Goal: Task Accomplishment & Management: Manage account settings

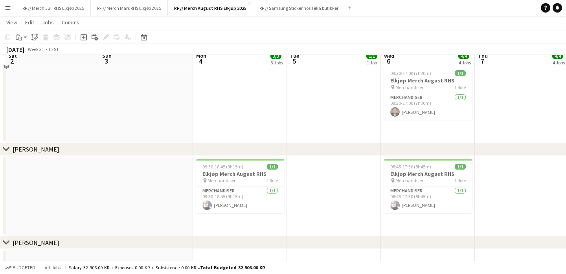
scroll to position [400, 0]
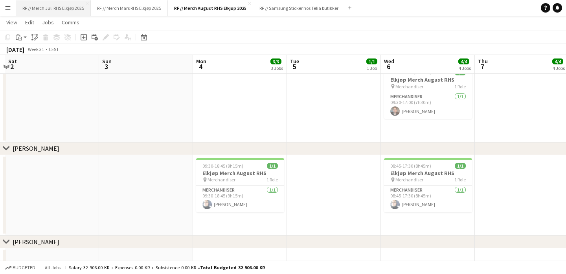
click at [47, 9] on button "RF // Merch Juli RHS Elkjøp 2025 Close" at bounding box center [53, 7] width 75 height 15
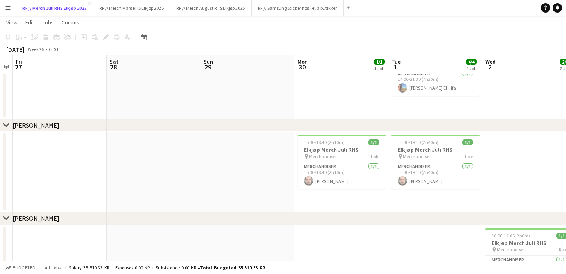
scroll to position [0, 366]
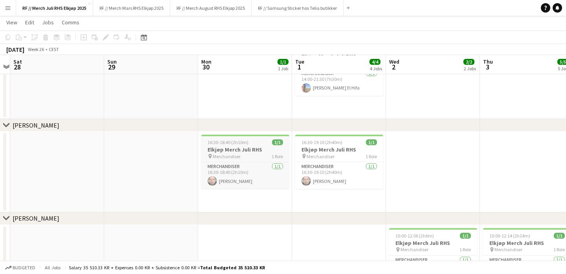
click at [241, 157] on div "pin Merchandiser 1 Role" at bounding box center [245, 156] width 88 height 6
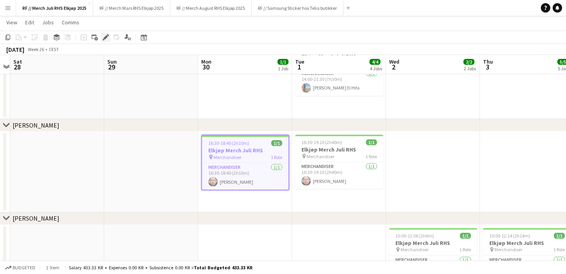
click at [105, 40] on div "Edit" at bounding box center [105, 37] width 9 height 9
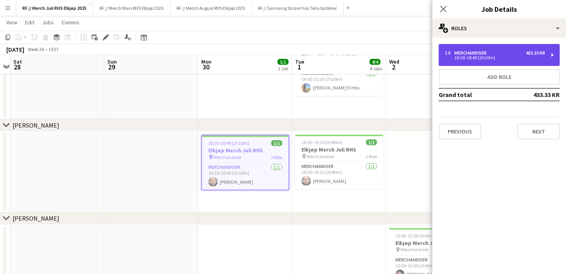
click at [536, 59] on div "16:30-18:40 (2h10m)" at bounding box center [495, 58] width 100 height 4
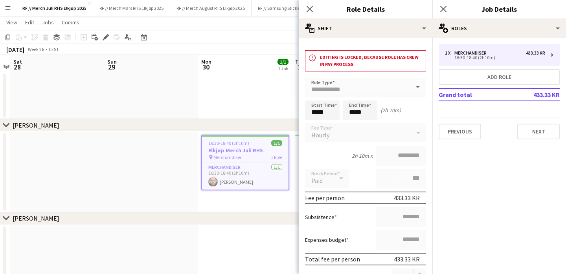
click at [140, 165] on app-date-cell at bounding box center [151, 172] width 94 height 81
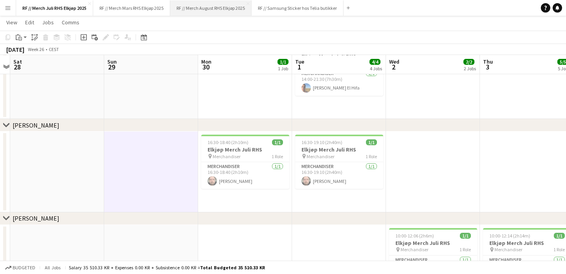
click at [219, 10] on button "RF // Merch August RHS Elkjøp 2025 Close" at bounding box center [210, 7] width 81 height 15
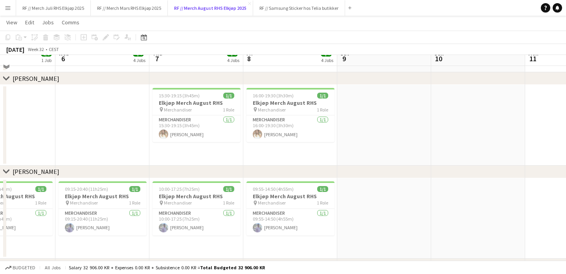
scroll to position [175, 0]
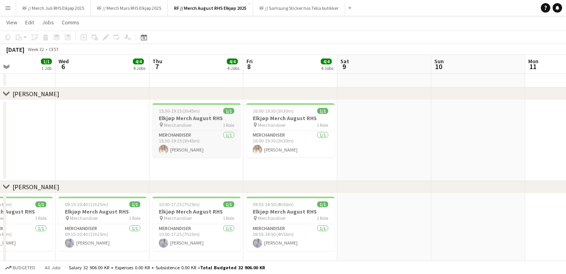
click at [183, 122] on div "pin Merchandiser 1 Role" at bounding box center [197, 125] width 88 height 6
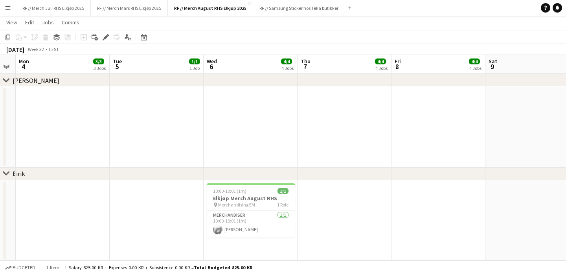
scroll to position [0, 222]
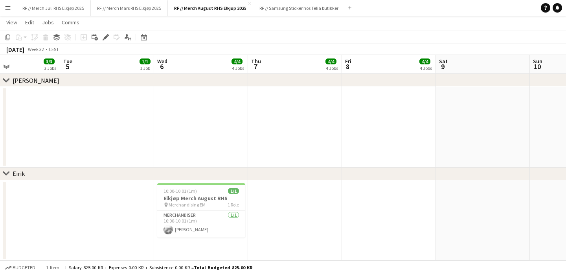
click at [205, 138] on app-date-cell at bounding box center [201, 127] width 94 height 81
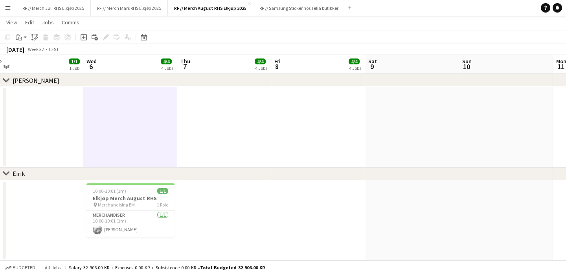
scroll to position [0, 338]
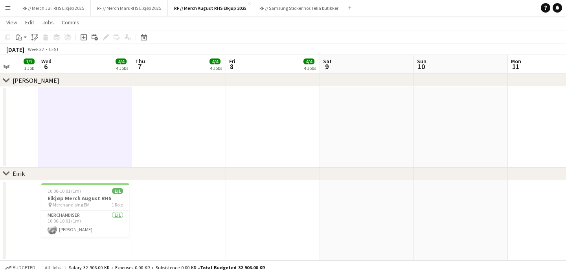
click at [292, 121] on app-date-cell at bounding box center [273, 127] width 94 height 81
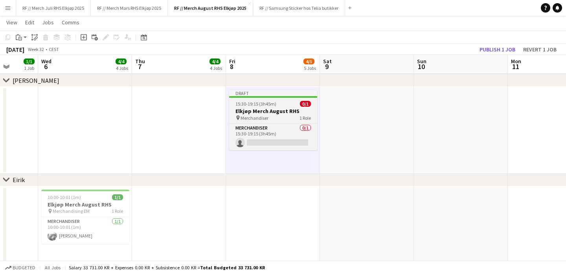
click at [272, 114] on h3 "Elkjøp Merch August RHS" at bounding box center [273, 111] width 88 height 7
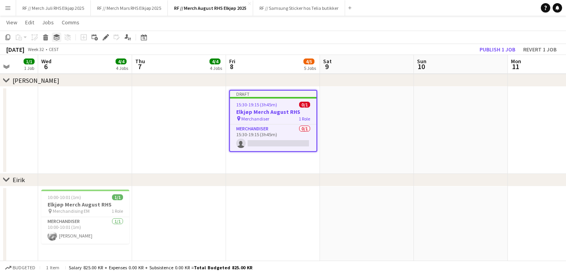
click at [58, 40] on icon "Group" at bounding box center [56, 37] width 6 height 6
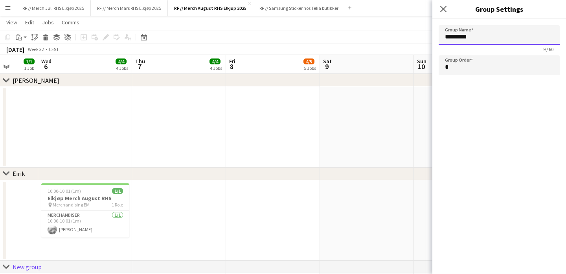
click at [483, 35] on input "*********" at bounding box center [499, 35] width 121 height 20
click at [351, 105] on app-date-cell at bounding box center [367, 127] width 94 height 81
type input "*********"
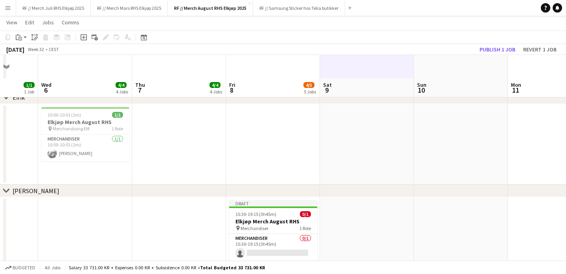
scroll to position [661, 0]
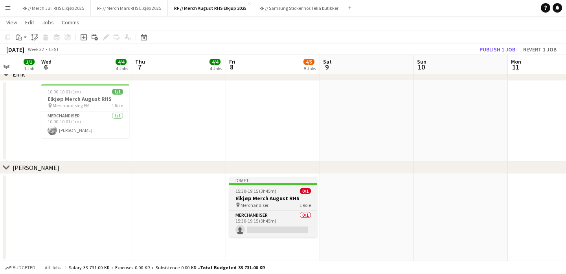
click at [269, 189] on span "15:30-19:15 (3h45m)" at bounding box center [255, 191] width 41 height 6
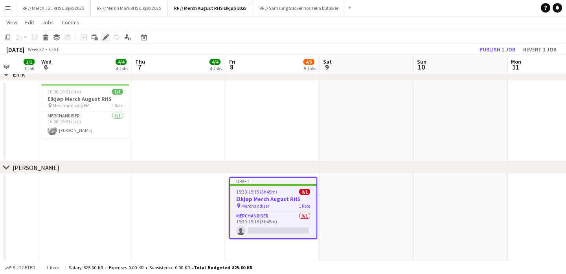
click at [108, 34] on icon "Edit" at bounding box center [106, 37] width 6 height 6
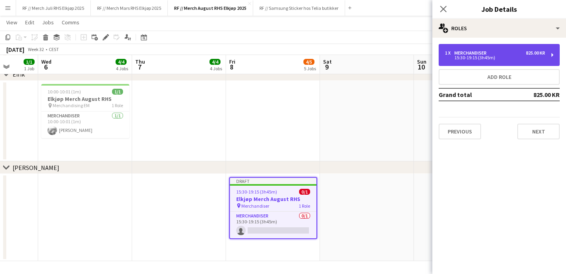
click at [508, 52] on div "1 x Merchandiser 825.00 KR" at bounding box center [495, 53] width 100 height 6
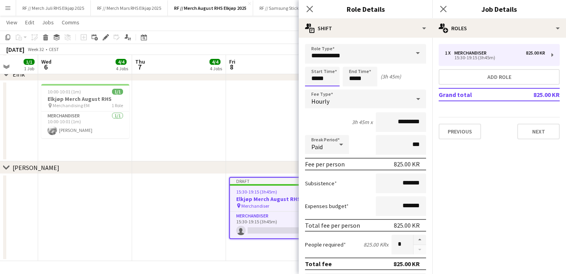
click at [328, 81] on input "*****" at bounding box center [322, 77] width 35 height 20
type input "*****"
click at [402, 120] on input "*********" at bounding box center [401, 122] width 50 height 20
type input "*********"
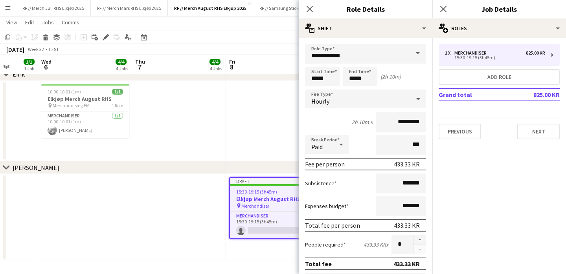
click at [218, 124] on app-date-cell at bounding box center [179, 121] width 94 height 81
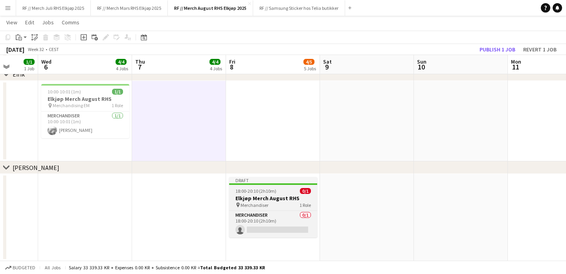
click at [281, 193] on div "18:00-20:10 (2h10m) 0/1" at bounding box center [273, 191] width 88 height 6
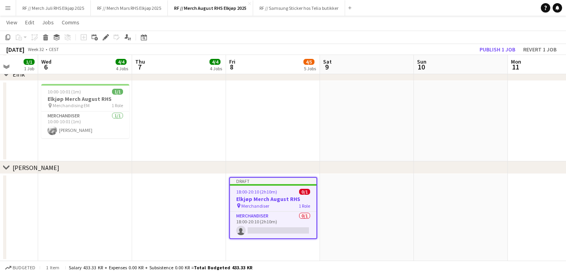
click at [371, 199] on app-date-cell at bounding box center [367, 217] width 94 height 87
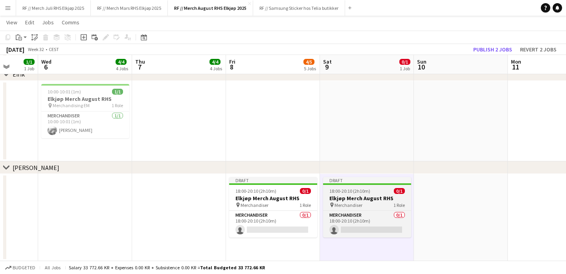
click at [352, 206] on span "Merchandiser" at bounding box center [349, 205] width 28 height 6
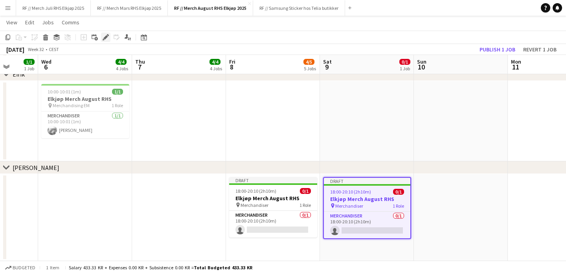
click at [106, 39] on icon "Edit" at bounding box center [106, 37] width 6 height 6
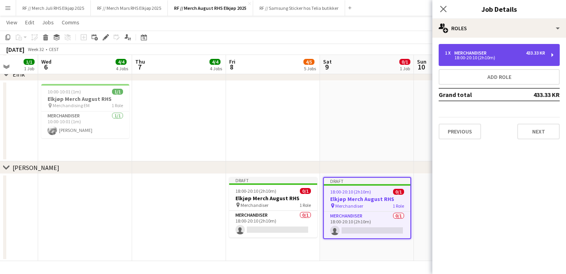
click at [473, 50] on div "Merchandiser" at bounding box center [471, 53] width 35 height 6
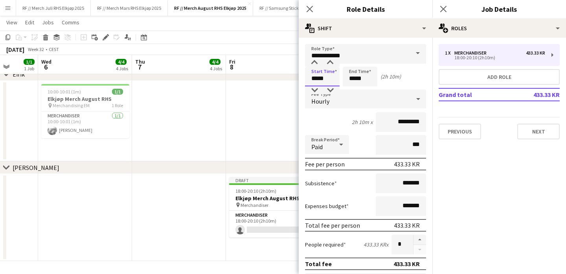
click at [316, 81] on input "*****" at bounding box center [322, 77] width 35 height 20
type input "*****"
click at [246, 125] on app-date-cell at bounding box center [273, 121] width 94 height 81
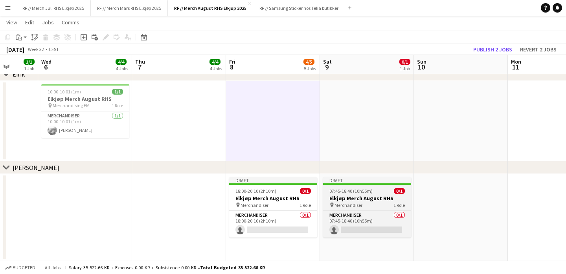
click at [360, 197] on h3 "Elkjøp Merch August RHS" at bounding box center [367, 198] width 88 height 7
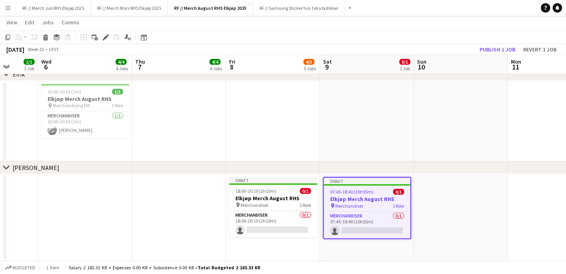
click at [456, 207] on app-date-cell at bounding box center [461, 217] width 94 height 87
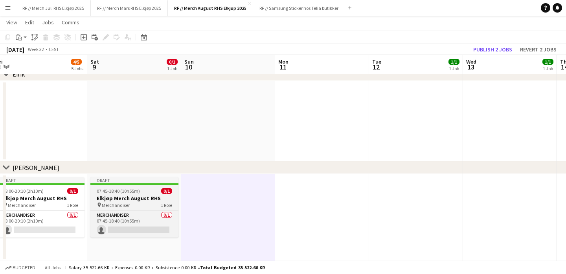
scroll to position [0, 225]
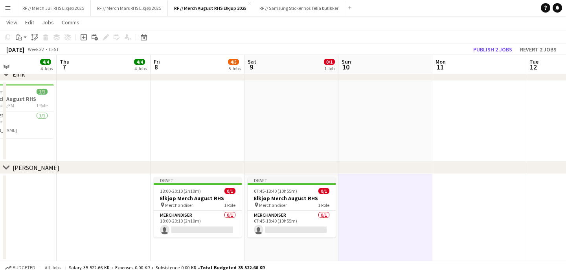
click at [467, 199] on app-date-cell at bounding box center [479, 217] width 94 height 87
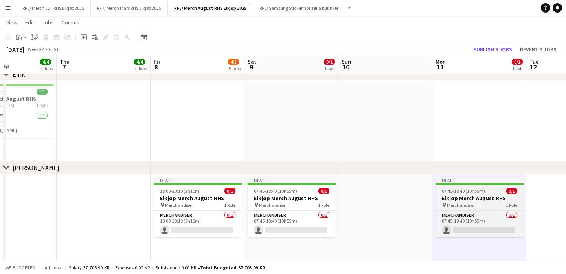
click at [458, 199] on h3 "Elkjøp Merch August RHS" at bounding box center [480, 198] width 88 height 7
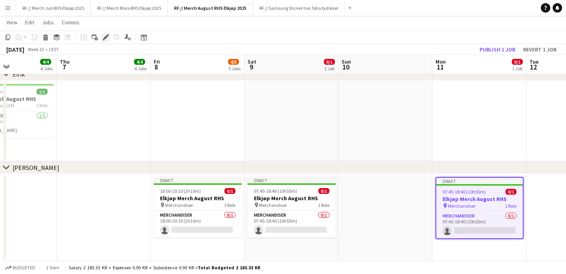
click at [107, 36] on icon at bounding box center [105, 37] width 4 height 4
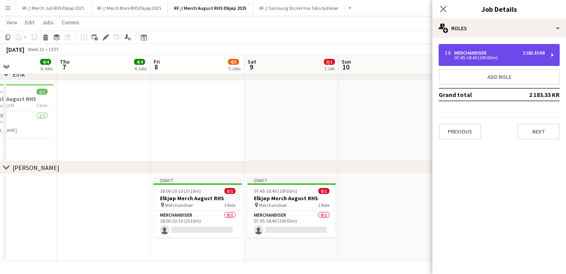
click at [480, 64] on div "1 x Merchandiser 2 183.33 KR 07:45-18:40 (10h55m)" at bounding box center [499, 55] width 121 height 22
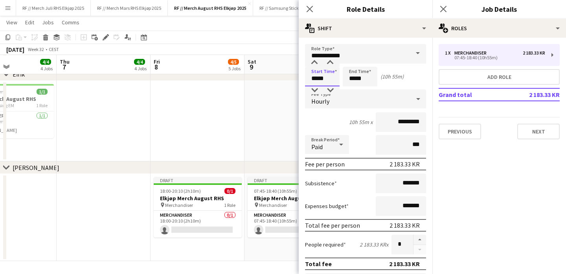
click at [314, 78] on input "*****" at bounding box center [322, 77] width 35 height 20
type input "*****"
click at [267, 125] on app-date-cell at bounding box center [292, 121] width 94 height 81
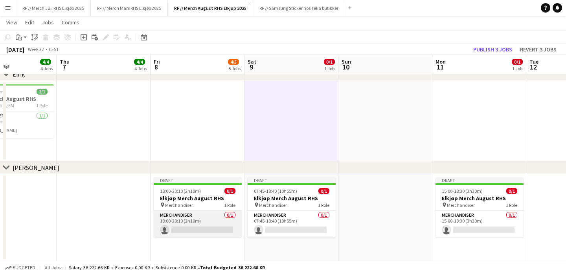
click at [195, 220] on app-card-role "Merchandiser 0/1 18:00-20:10 (2h10m) single-neutral-actions" at bounding box center [198, 224] width 88 height 27
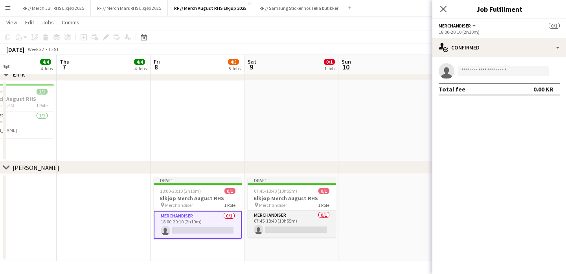
click at [300, 222] on app-card-role "Merchandiser 0/1 07:45-18:40 (10h55m) single-neutral-actions" at bounding box center [292, 224] width 88 height 27
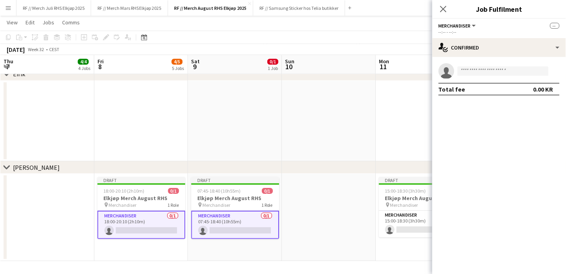
scroll to position [0, 316]
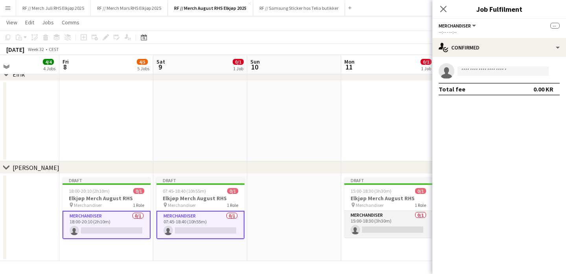
click at [387, 224] on app-card-role "Merchandiser 0/1 15:00-18:30 (3h30m) single-neutral-actions" at bounding box center [388, 224] width 88 height 27
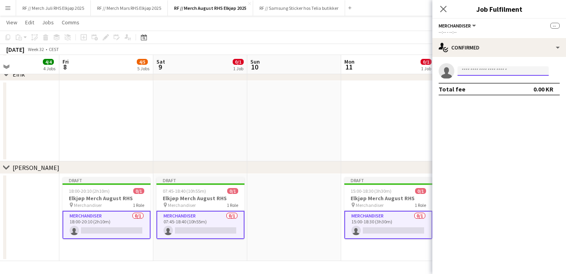
click at [491, 73] on input at bounding box center [503, 70] width 91 height 9
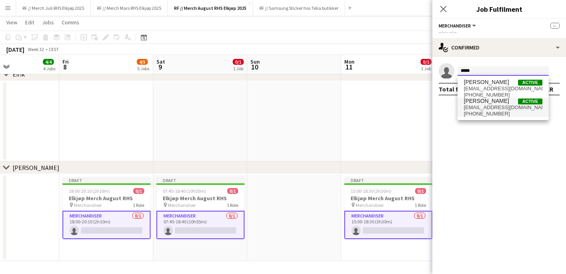
type input "*****"
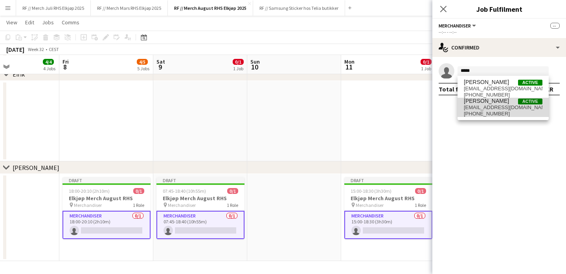
click at [490, 102] on span "[PERSON_NAME]" at bounding box center [486, 101] width 45 height 7
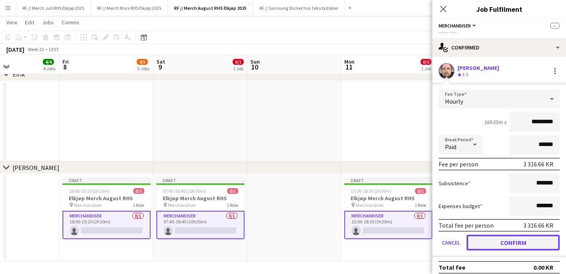
click at [510, 239] on button "Confirm" at bounding box center [513, 243] width 93 height 16
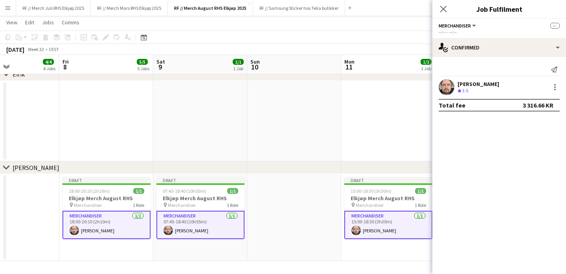
click at [347, 134] on app-date-cell at bounding box center [388, 121] width 94 height 81
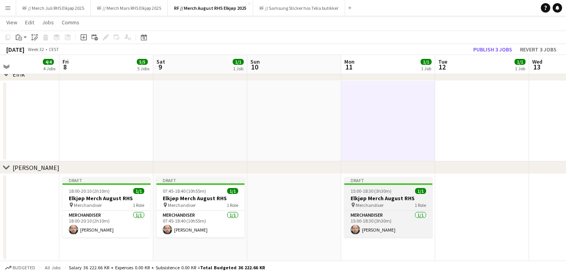
click at [389, 189] on span "15:00-18:30 (3h30m)" at bounding box center [371, 191] width 41 height 6
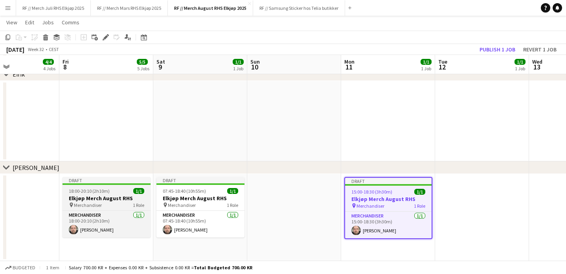
click at [115, 193] on div "18:00-20:10 (2h10m) 1/1" at bounding box center [107, 191] width 88 height 6
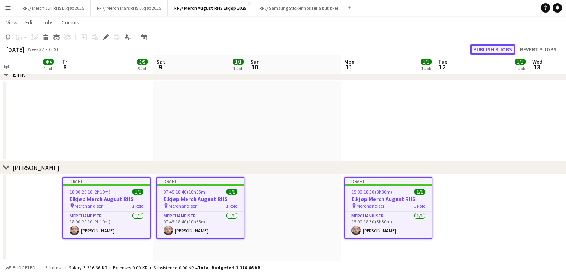
click at [500, 48] on button "Publish 3 jobs" at bounding box center [492, 49] width 45 height 10
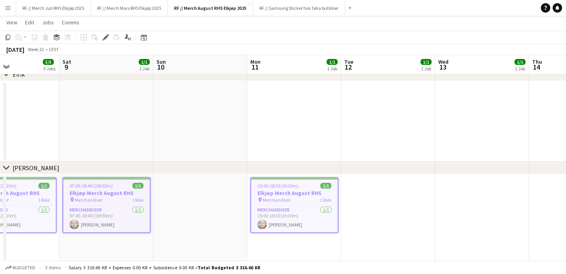
click at [205, 191] on app-date-cell at bounding box center [200, 217] width 94 height 87
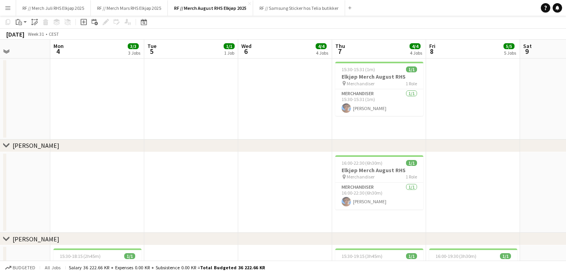
scroll to position [0, 0]
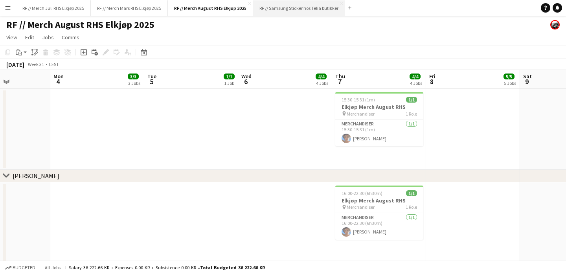
click at [278, 10] on button "RF // Samsung Sticker hos Telia butikker Close" at bounding box center [299, 7] width 92 height 15
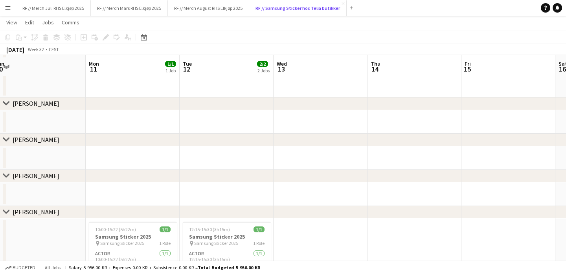
scroll to position [170, 0]
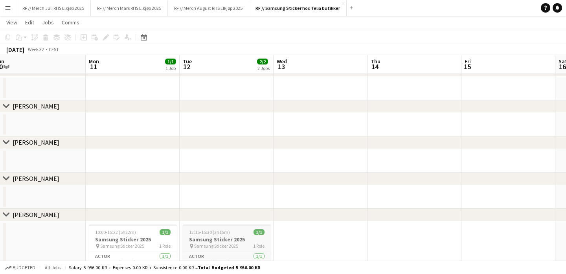
click at [228, 240] on h3 "Samsung Sticker 2025" at bounding box center [227, 239] width 88 height 7
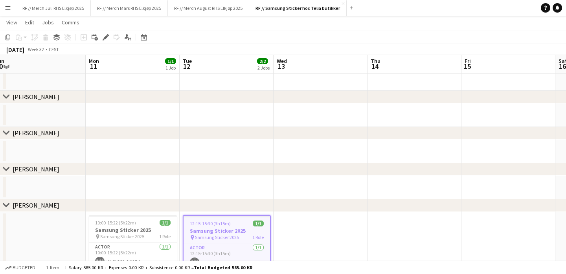
scroll to position [179, 0]
click at [224, 153] on app-date-cell at bounding box center [227, 152] width 94 height 24
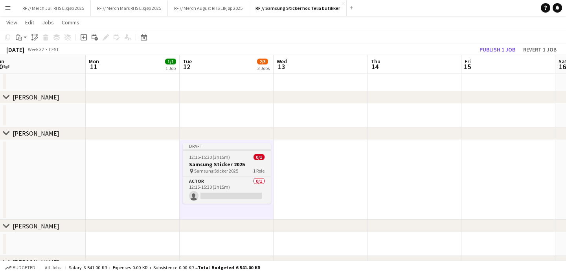
click at [232, 166] on h3 "Samsung Sticker 2025" at bounding box center [227, 164] width 88 height 7
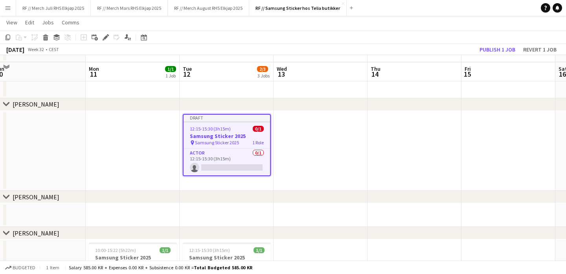
scroll to position [202, 0]
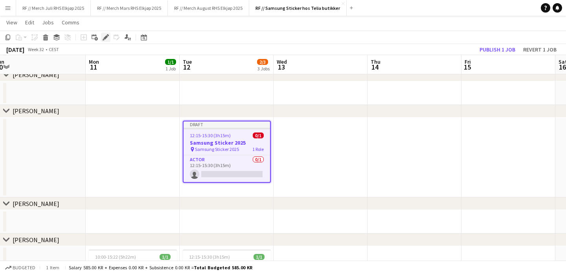
click at [107, 39] on icon "Edit" at bounding box center [106, 37] width 6 height 6
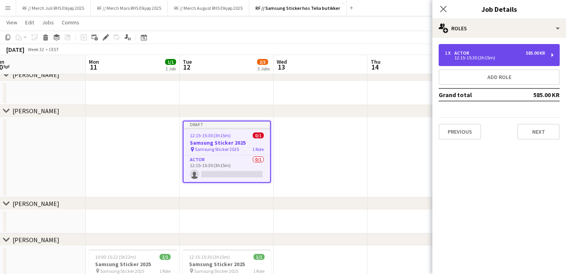
click at [521, 62] on div "1 x Actor 585.00 KR 12:15-15:30 (3h15m)" at bounding box center [499, 55] width 121 height 22
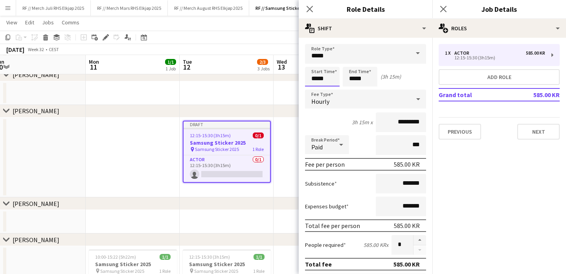
click at [329, 78] on input "*****" at bounding box center [322, 77] width 35 height 20
type input "*****"
click at [281, 160] on app-date-cell at bounding box center [321, 158] width 94 height 80
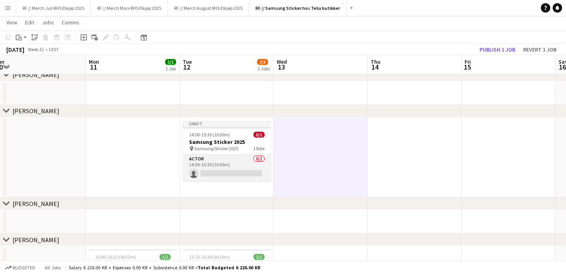
click at [240, 167] on app-card-role "Actor 0/1 14:00-15:30 (1h30m) single-neutral-actions" at bounding box center [227, 168] width 88 height 27
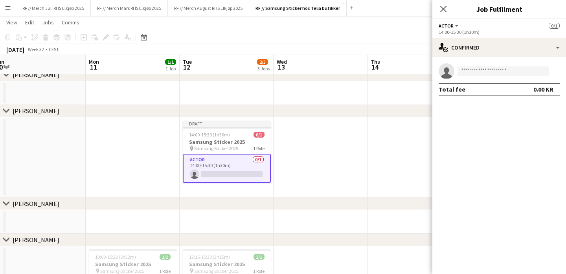
click at [482, 64] on app-invite-slot "single-neutral-actions" at bounding box center [499, 71] width 134 height 16
click at [480, 70] on input at bounding box center [503, 70] width 91 height 9
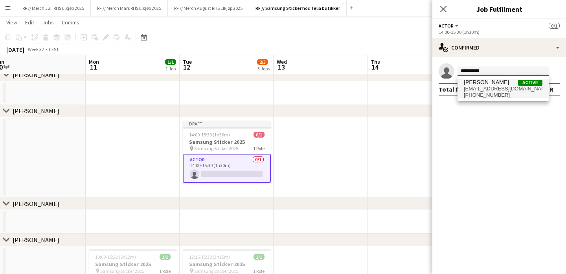
type input "**********"
click at [513, 94] on span "[PHONE_NUMBER]" at bounding box center [503, 95] width 79 height 6
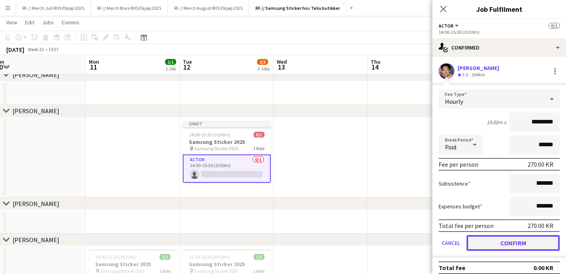
click at [510, 242] on button "Confirm" at bounding box center [513, 243] width 93 height 16
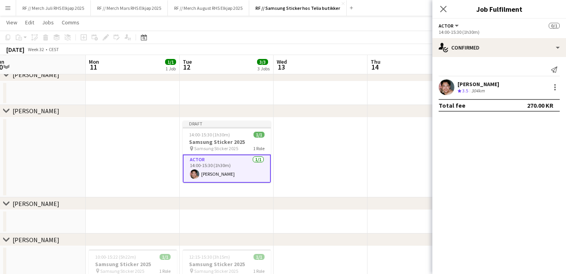
click at [319, 156] on app-date-cell at bounding box center [321, 158] width 94 height 80
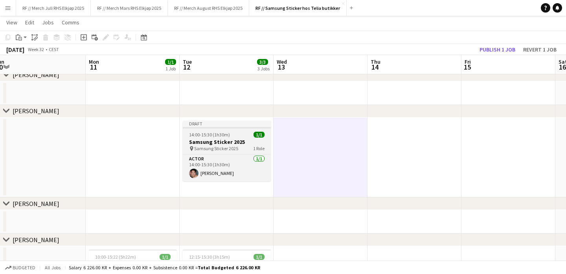
click at [227, 139] on h3 "Samsung Sticker 2025" at bounding box center [227, 141] width 88 height 7
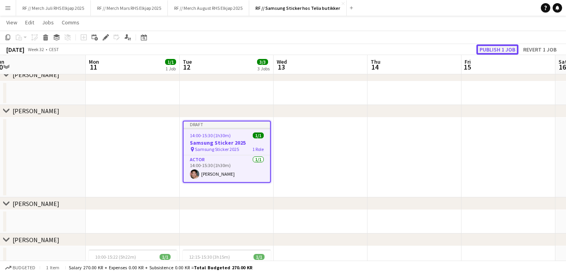
click at [500, 52] on button "Publish 1 job" at bounding box center [498, 49] width 42 height 10
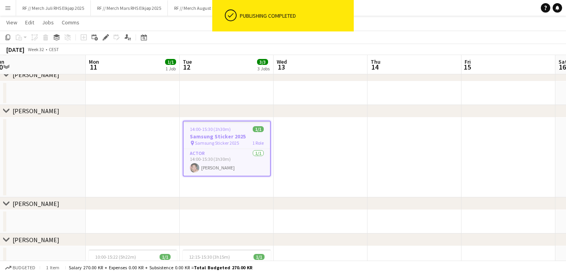
click at [170, 96] on app-date-cell at bounding box center [133, 93] width 94 height 24
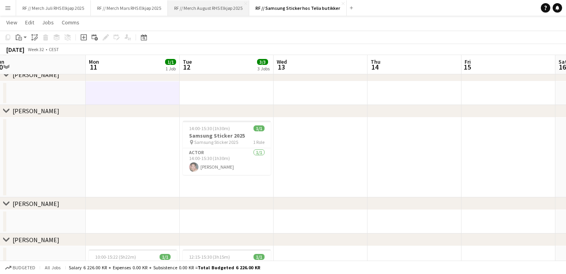
click at [193, 6] on button "RF // Merch August RHS Elkjøp 2025 Close" at bounding box center [208, 7] width 81 height 15
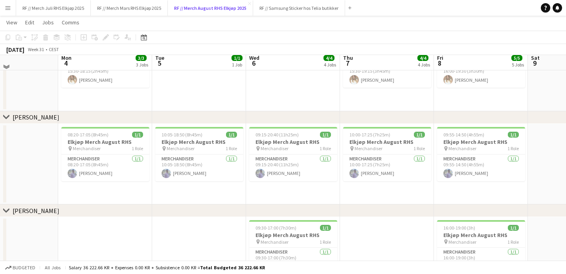
scroll to position [226, 0]
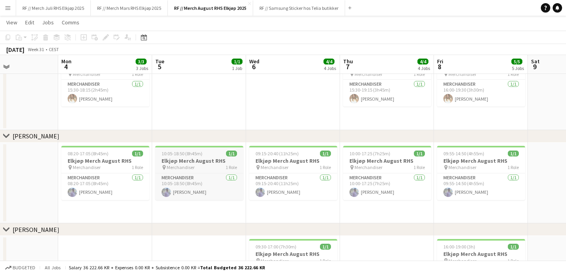
click at [195, 159] on h3 "Elkjøp Merch August RHS" at bounding box center [199, 160] width 88 height 7
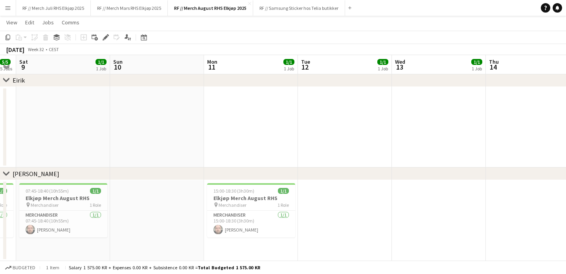
scroll to position [0, 369]
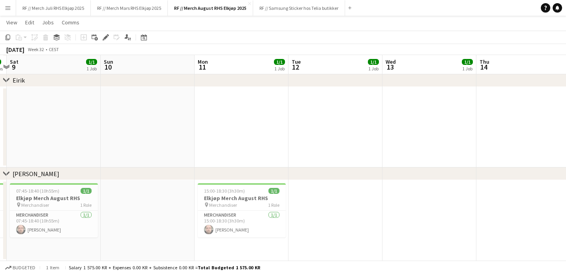
click at [342, 204] on app-date-cell at bounding box center [336, 220] width 94 height 81
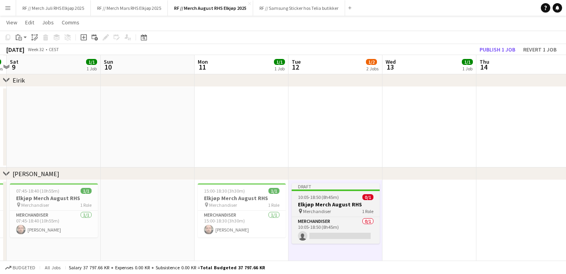
click at [349, 205] on h3 "Elkjøp Merch August RHS" at bounding box center [336, 204] width 88 height 7
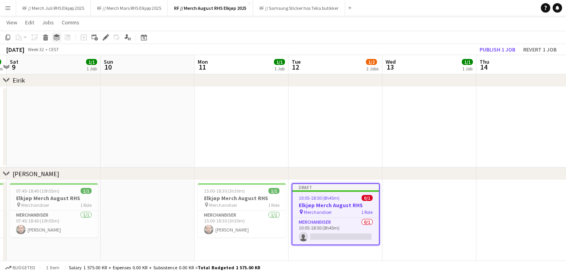
click at [58, 40] on icon "Group" at bounding box center [56, 37] width 6 height 6
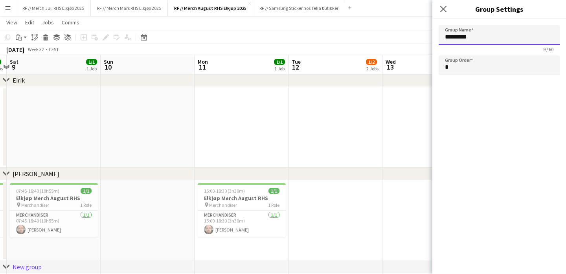
click at [487, 37] on input "*********" at bounding box center [499, 35] width 121 height 20
click at [388, 139] on app-date-cell at bounding box center [430, 127] width 94 height 81
type input "*********"
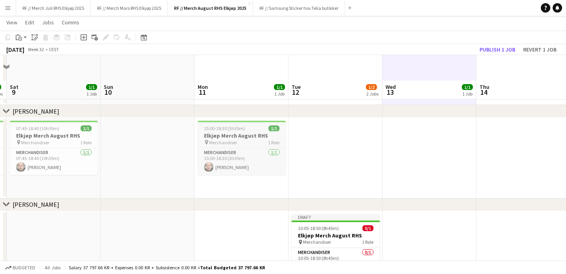
scroll to position [755, 0]
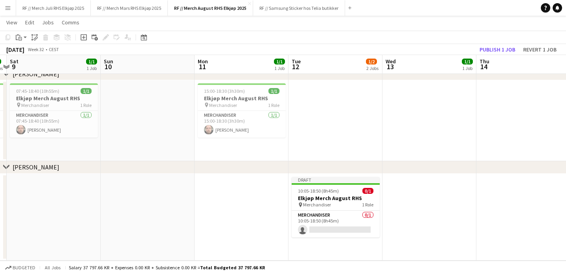
click at [346, 207] on div "pin Merchandiser 1 Role" at bounding box center [336, 205] width 88 height 6
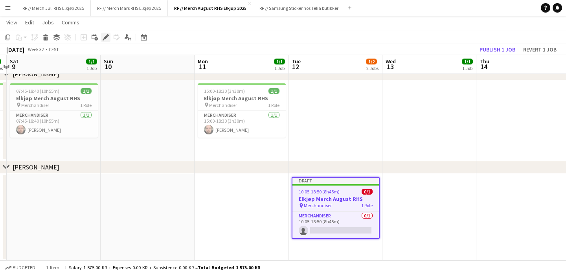
click at [106, 38] on icon at bounding box center [105, 37] width 4 height 4
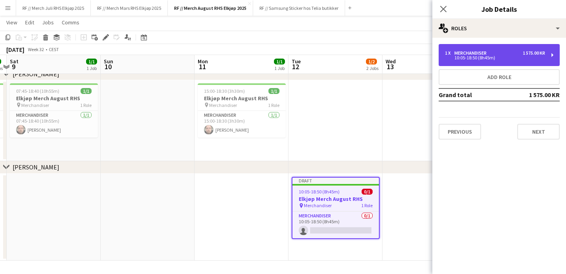
click at [514, 63] on div "1 x Merchandiser 1 575.00 KR 10:05-18:50 (8h45m)" at bounding box center [499, 55] width 121 height 22
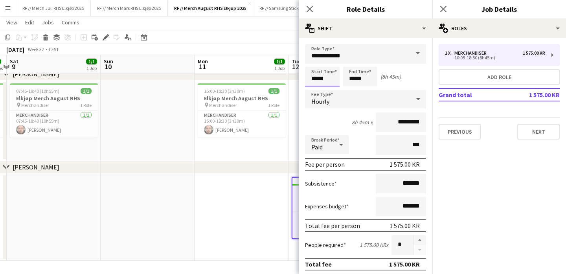
click at [324, 79] on input "*****" at bounding box center [322, 77] width 35 height 20
click at [322, 80] on input "*****" at bounding box center [322, 77] width 35 height 20
type input "*****"
click at [229, 213] on app-date-cell at bounding box center [242, 217] width 94 height 87
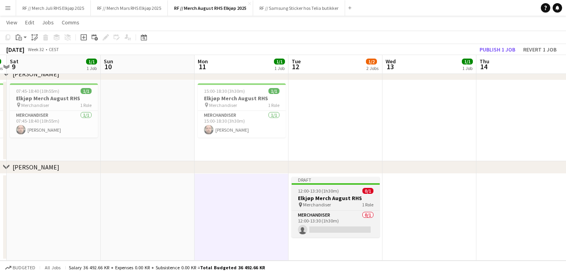
click at [321, 209] on app-job-card "Draft 12:00-13:30 (1h30m) 0/1 Elkjøp Merch August RHS pin Merchandiser 1 Role M…" at bounding box center [336, 207] width 88 height 61
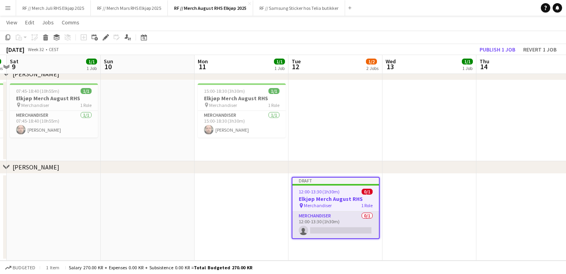
click at [335, 222] on app-card-role "Merchandiser 0/1 12:00-13:30 (1h30m) single-neutral-actions" at bounding box center [336, 225] width 86 height 27
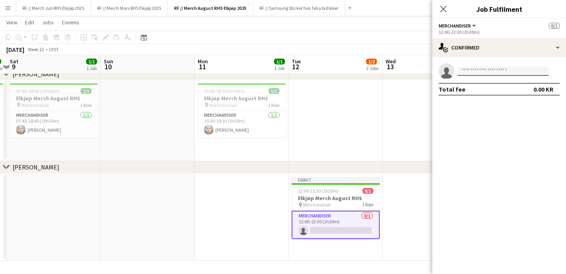
click at [484, 74] on input at bounding box center [503, 70] width 91 height 9
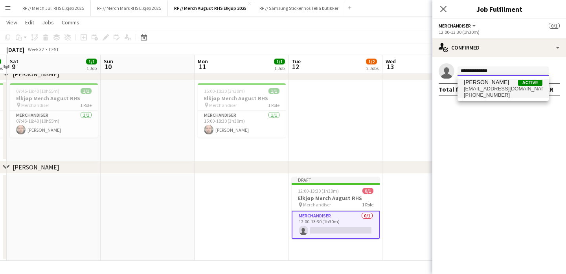
type input "**********"
click at [506, 90] on span "[EMAIL_ADDRESS][DOMAIN_NAME]" at bounding box center [503, 89] width 79 height 6
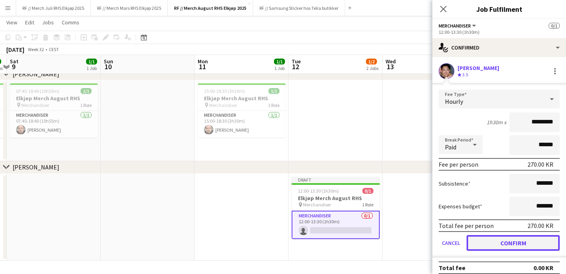
click at [517, 238] on button "Confirm" at bounding box center [513, 243] width 93 height 16
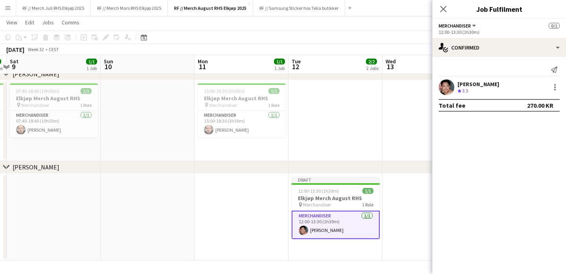
click at [390, 192] on app-date-cell at bounding box center [430, 217] width 94 height 87
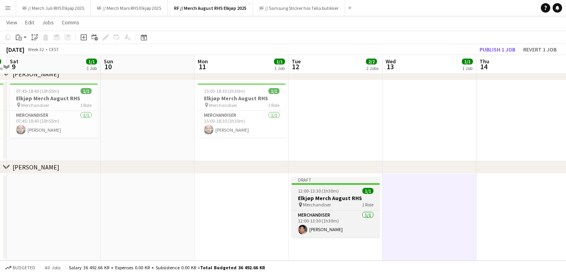
click at [353, 191] on div "12:00-13:30 (1h30m) 1/1" at bounding box center [336, 191] width 88 height 6
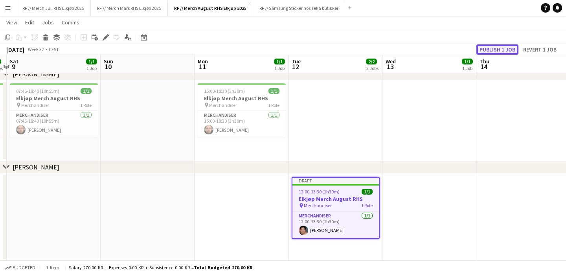
click at [502, 47] on button "Publish 1 job" at bounding box center [498, 49] width 42 height 10
